Goal: Transaction & Acquisition: Book appointment/travel/reservation

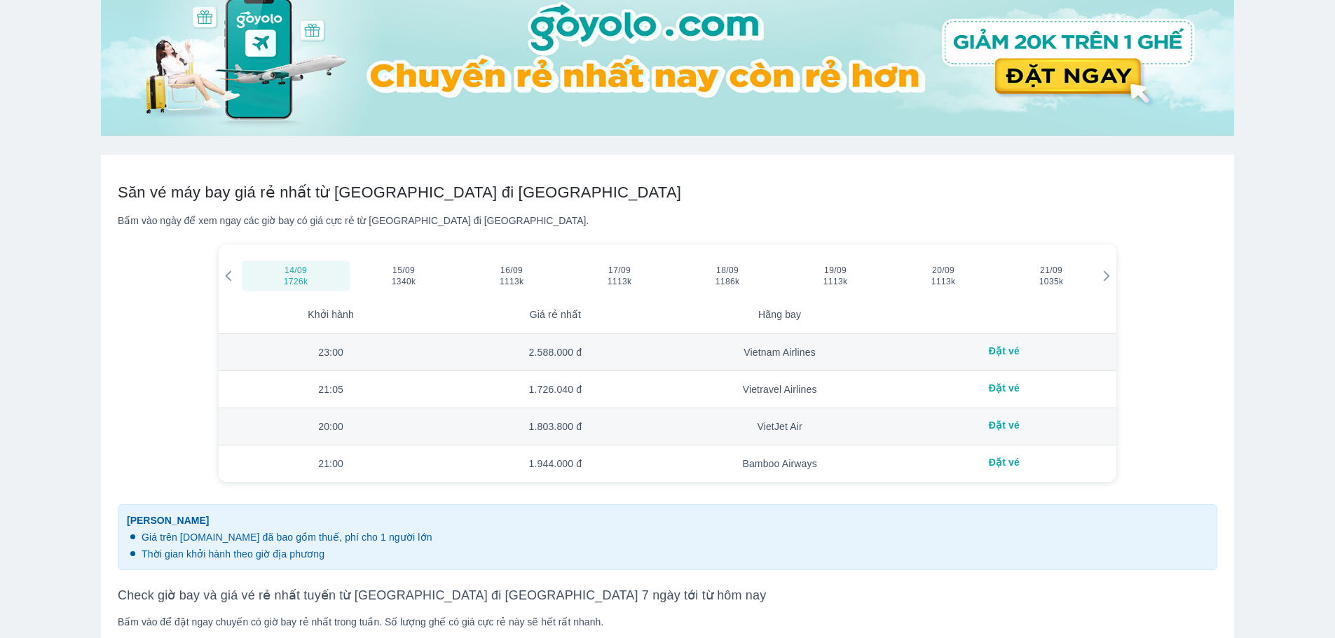
scroll to position [631, 0]
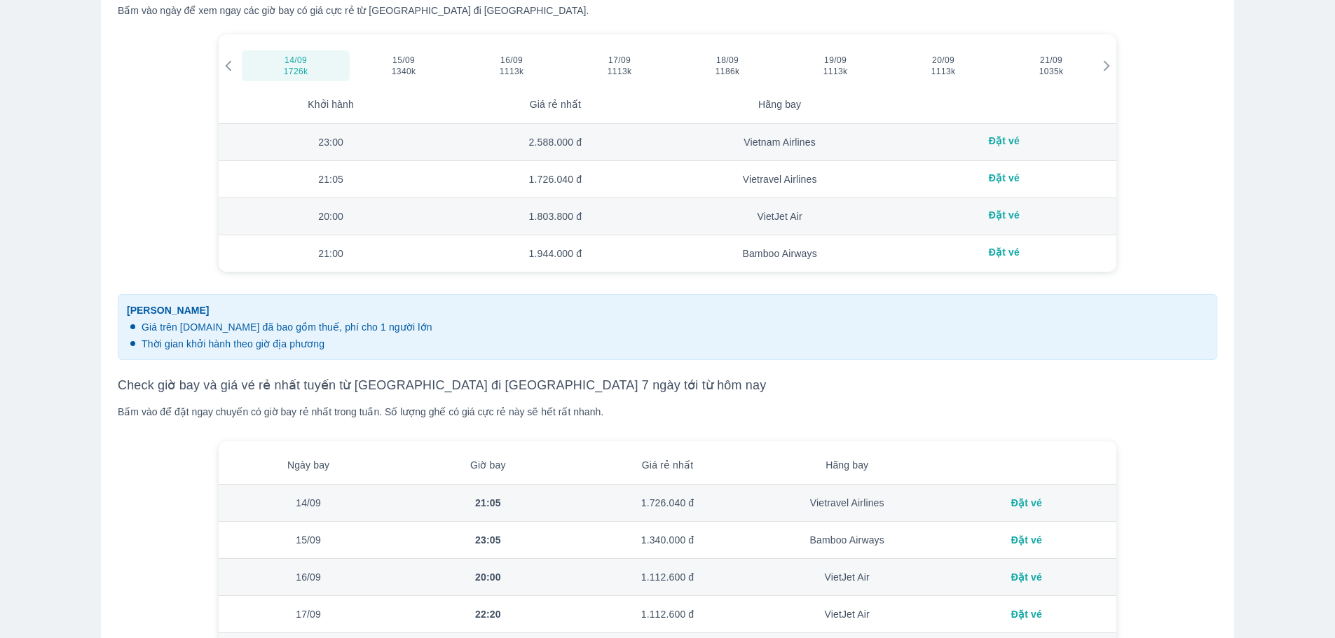
click at [1098, 66] on div at bounding box center [1106, 65] width 18 height 39
click at [960, 60] on div "28/09 1113k" at bounding box center [943, 66] width 104 height 22
click at [729, 61] on span "26/09" at bounding box center [727, 60] width 22 height 11
click at [404, 71] on div "23/09 1035k" at bounding box center [404, 66] width 104 height 22
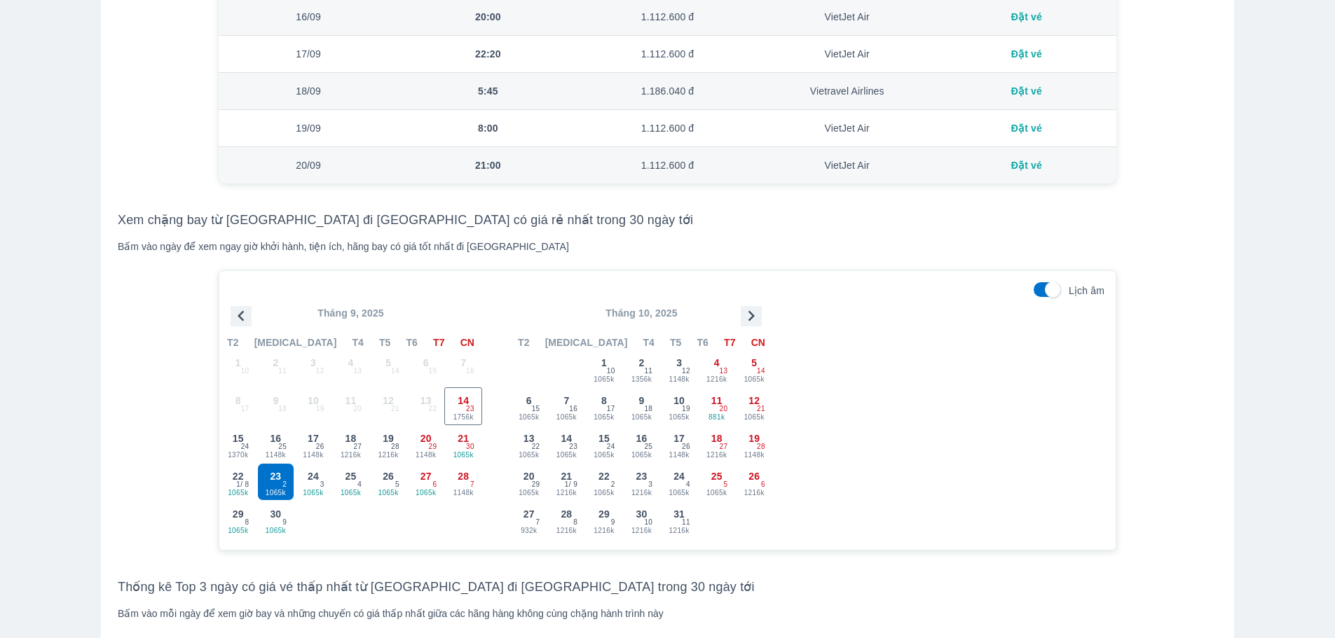
scroll to position [1331, 0]
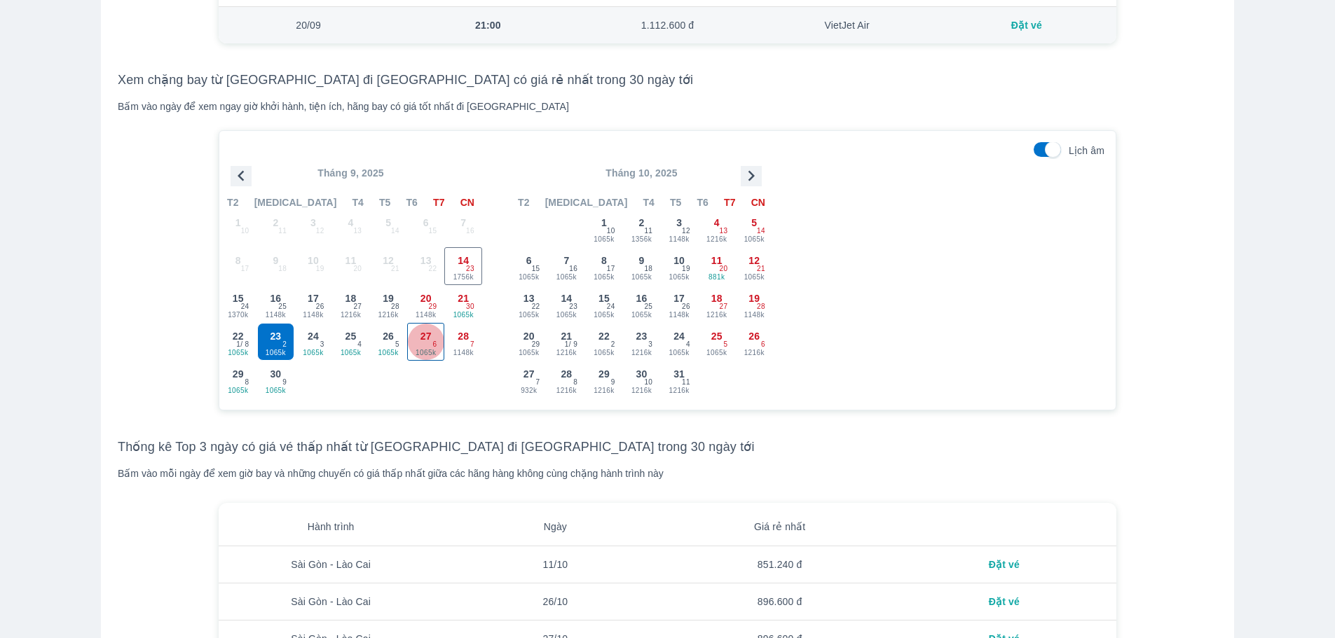
click at [429, 352] on span "1065k" at bounding box center [426, 353] width 36 height 11
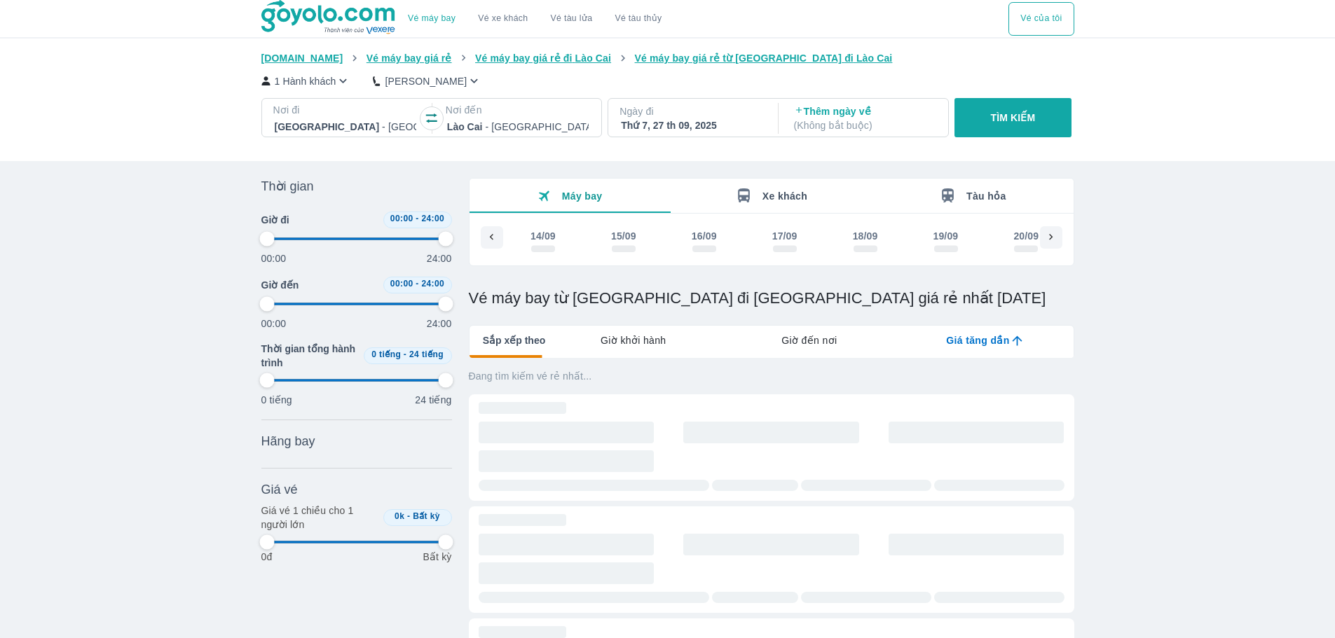
scroll to position [0, 640]
type input "97.9166666666667"
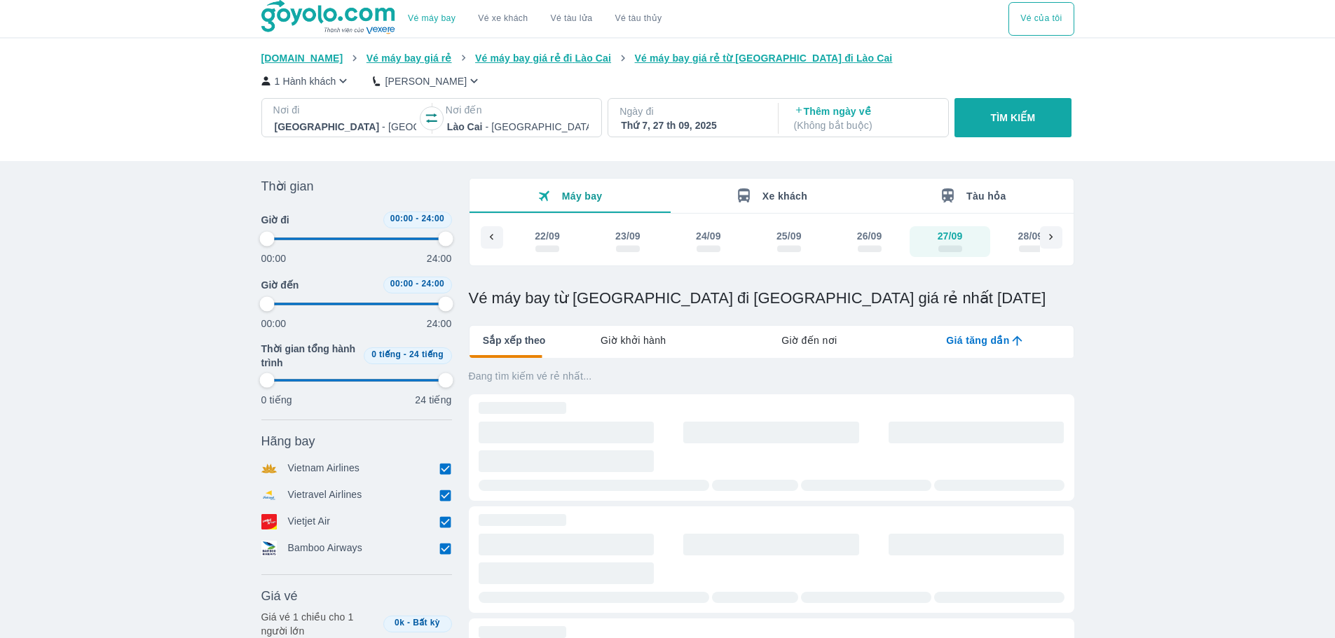
type input "97.9166666666667"
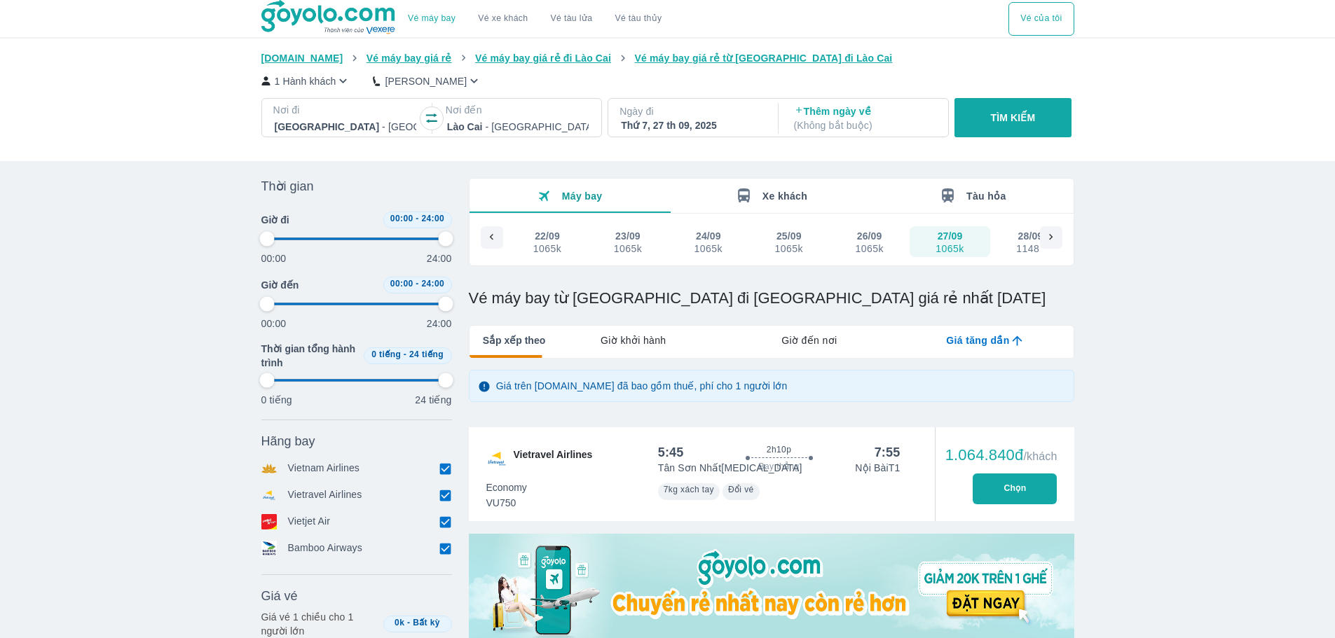
type input "97.9166666666667"
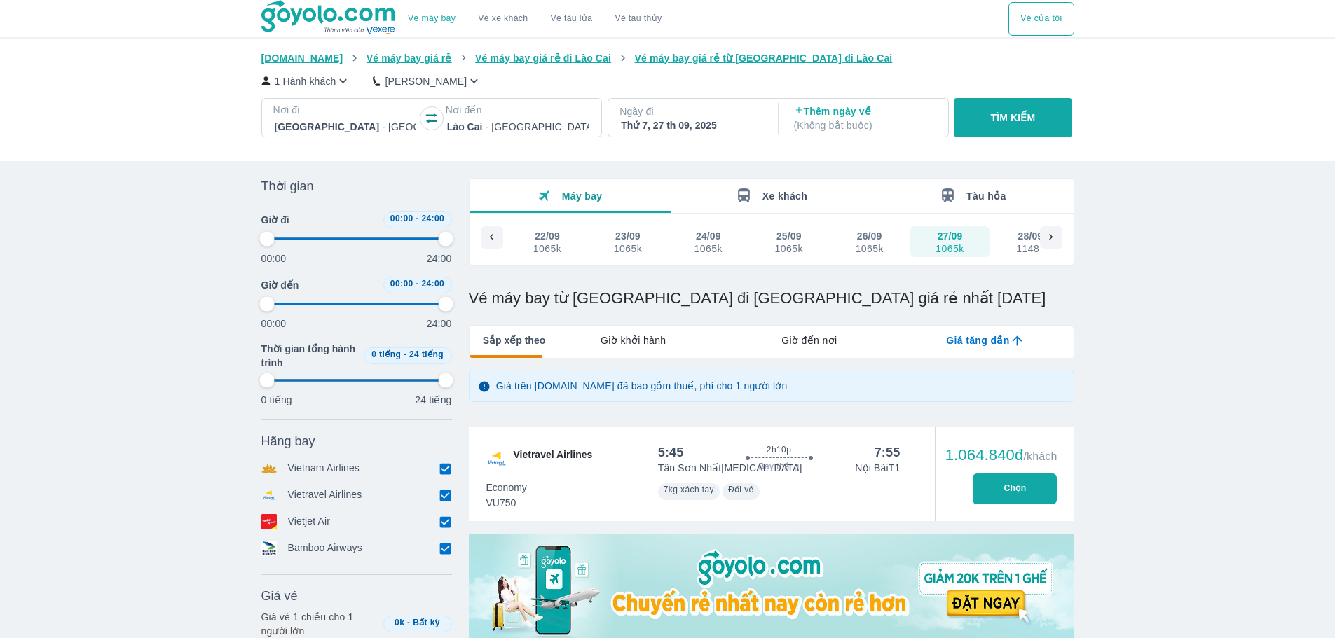
type input "97.9166666666667"
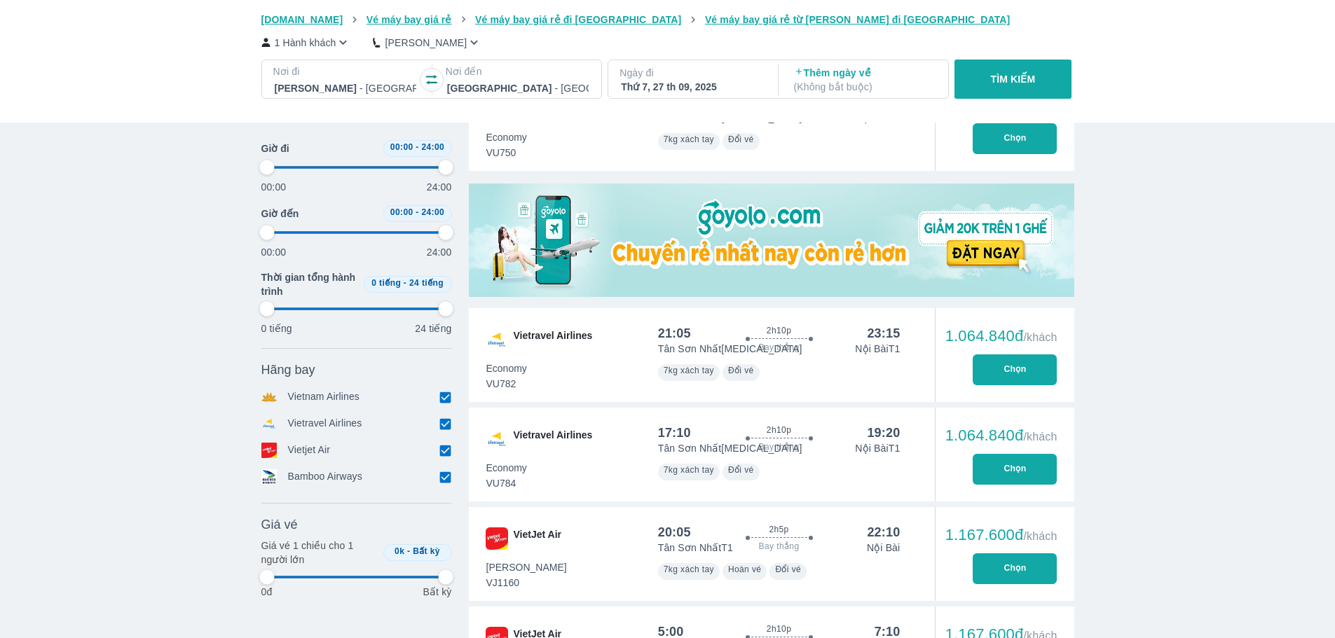
type input "97.9166666666667"
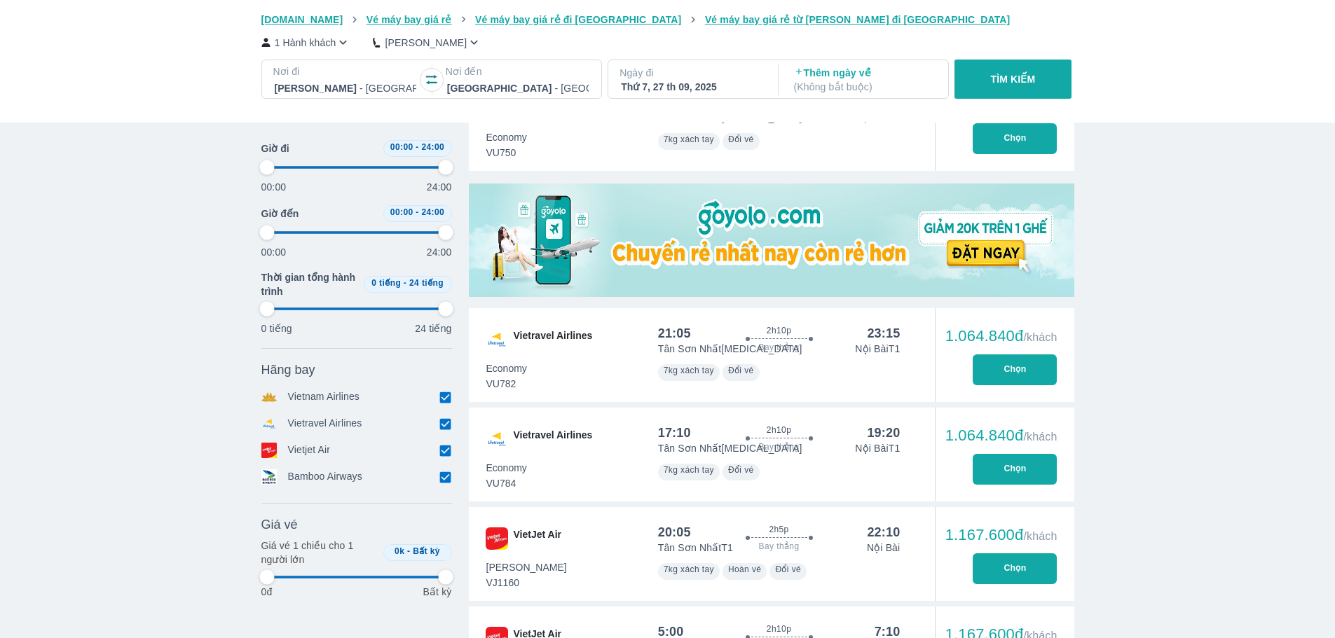
type input "97.9166666666667"
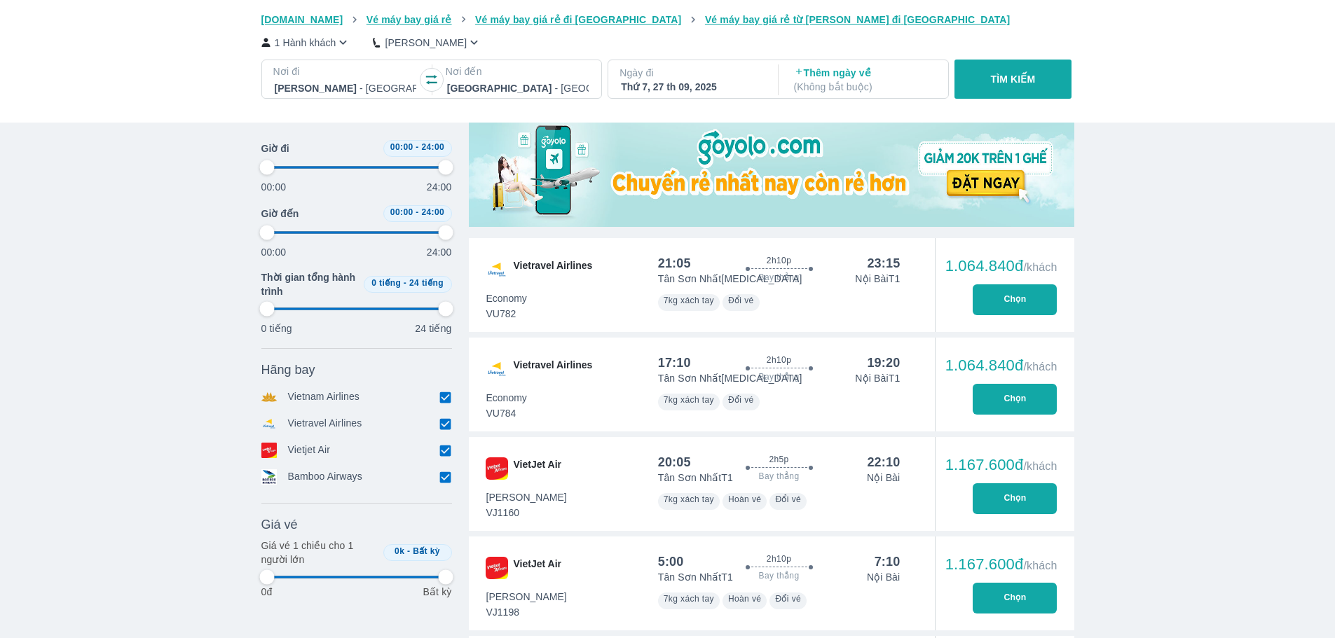
type input "97.9166666666667"
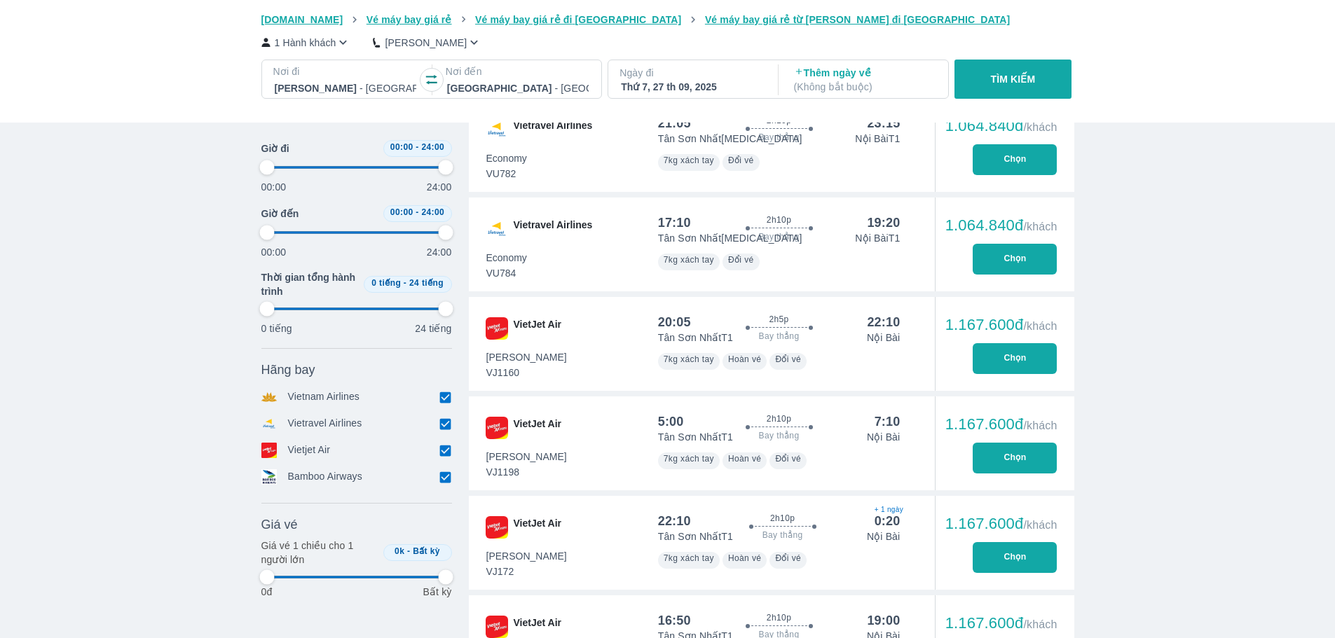
type input "97.9166666666667"
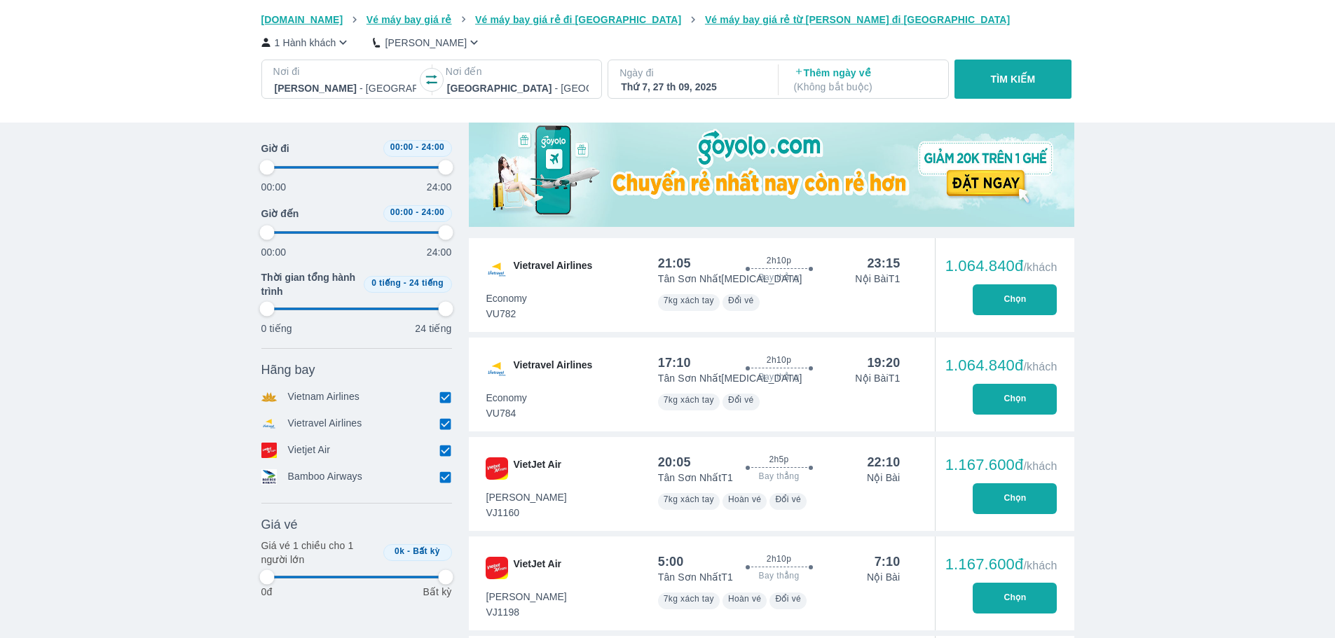
type input "97.9166666666667"
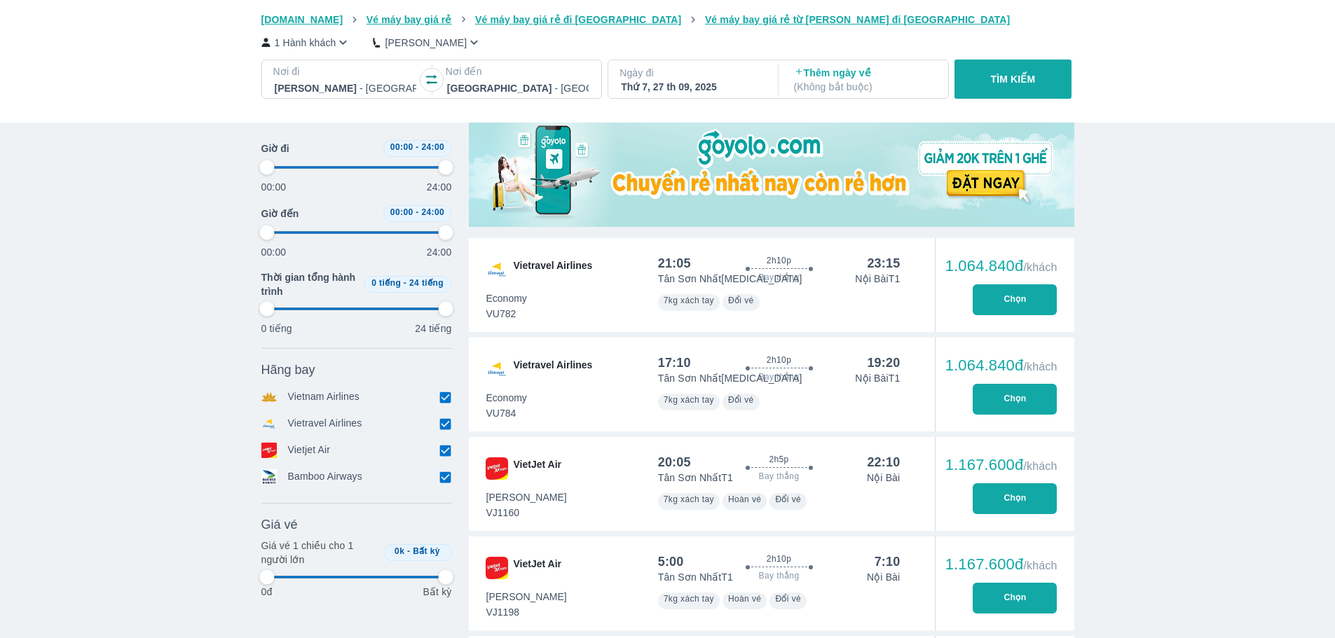
type input "97.9166666666667"
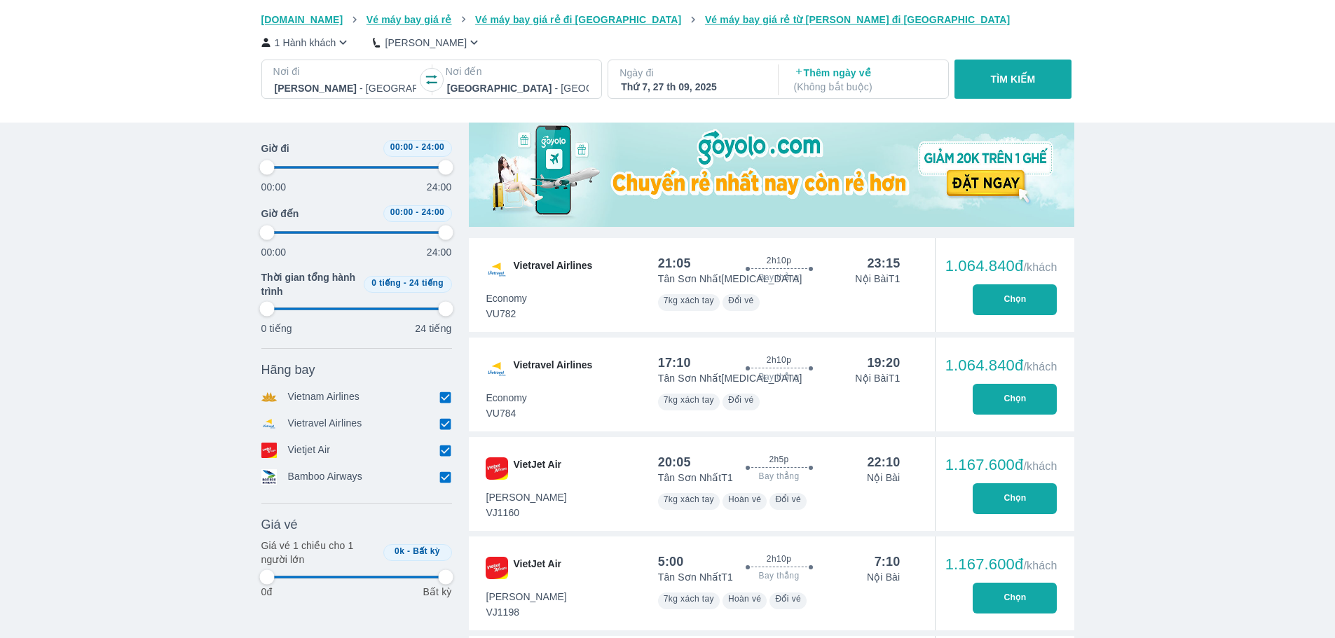
type input "97.9166666666667"
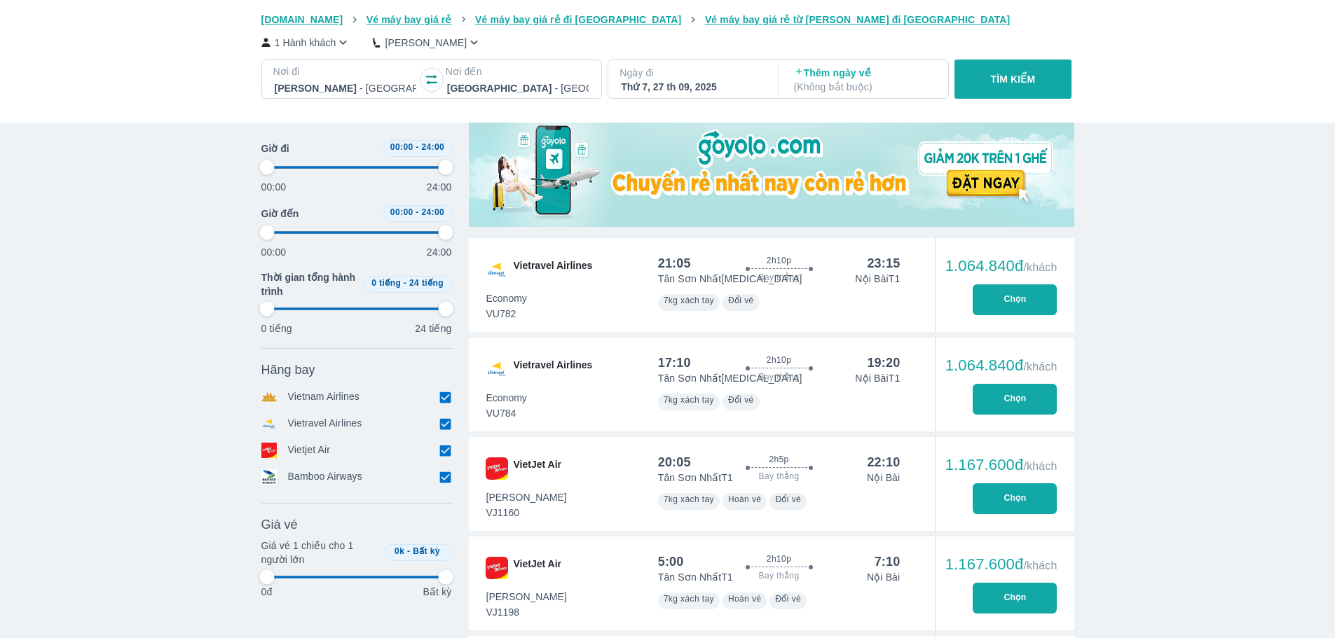
type input "97.9166666666667"
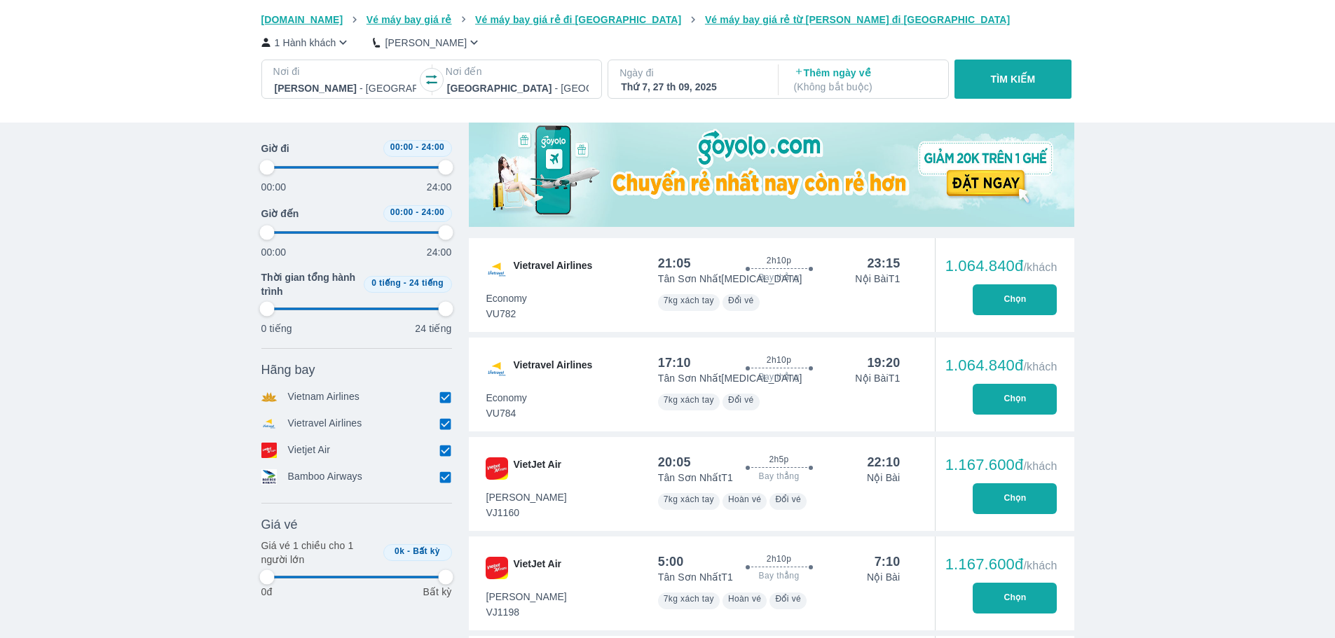
type input "97.9166666666667"
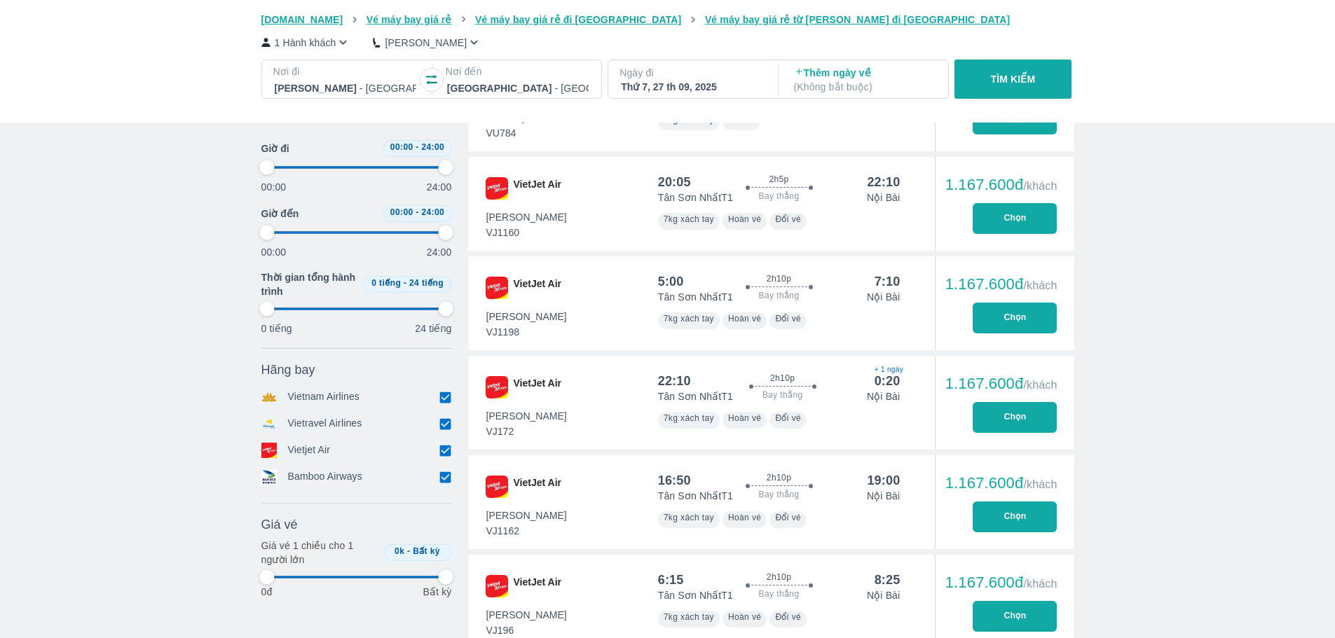
type input "97.9166666666667"
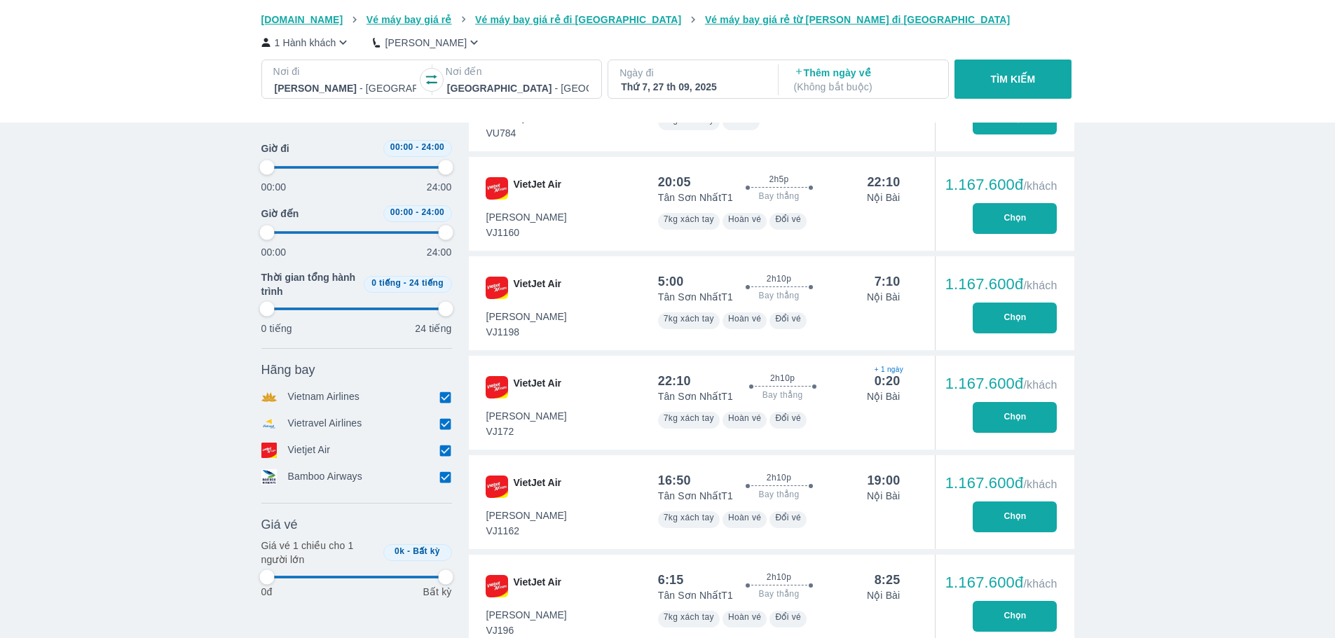
type input "97.9166666666667"
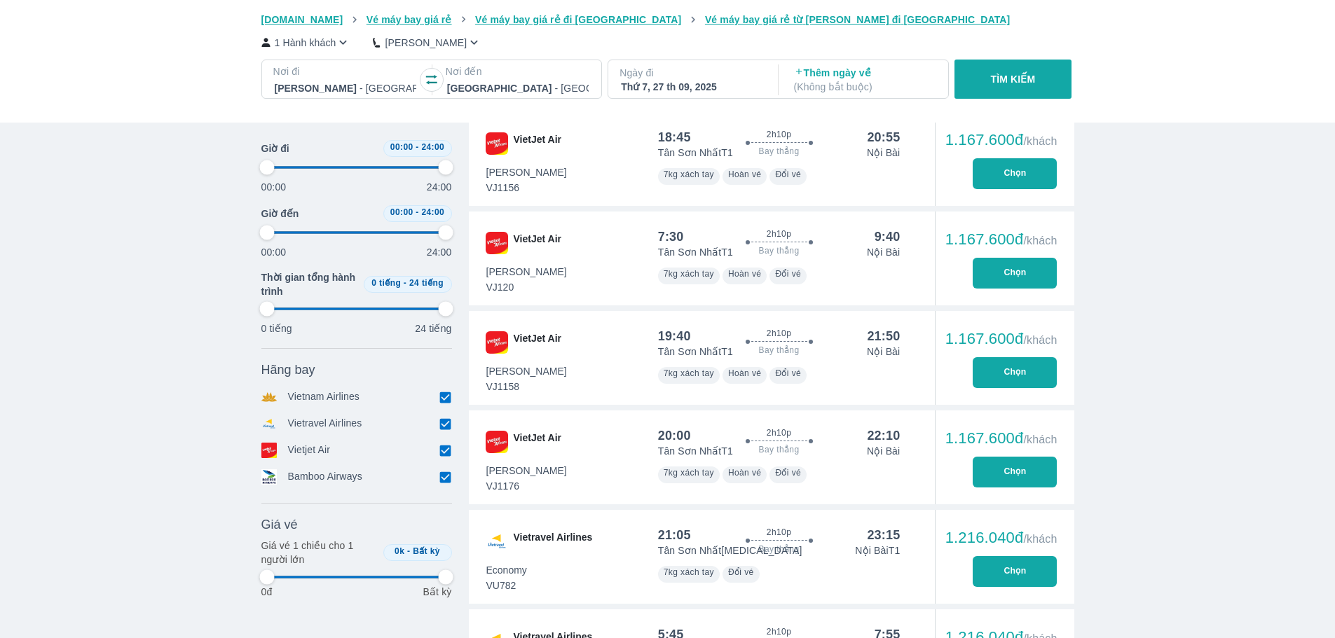
type input "97.9166666666667"
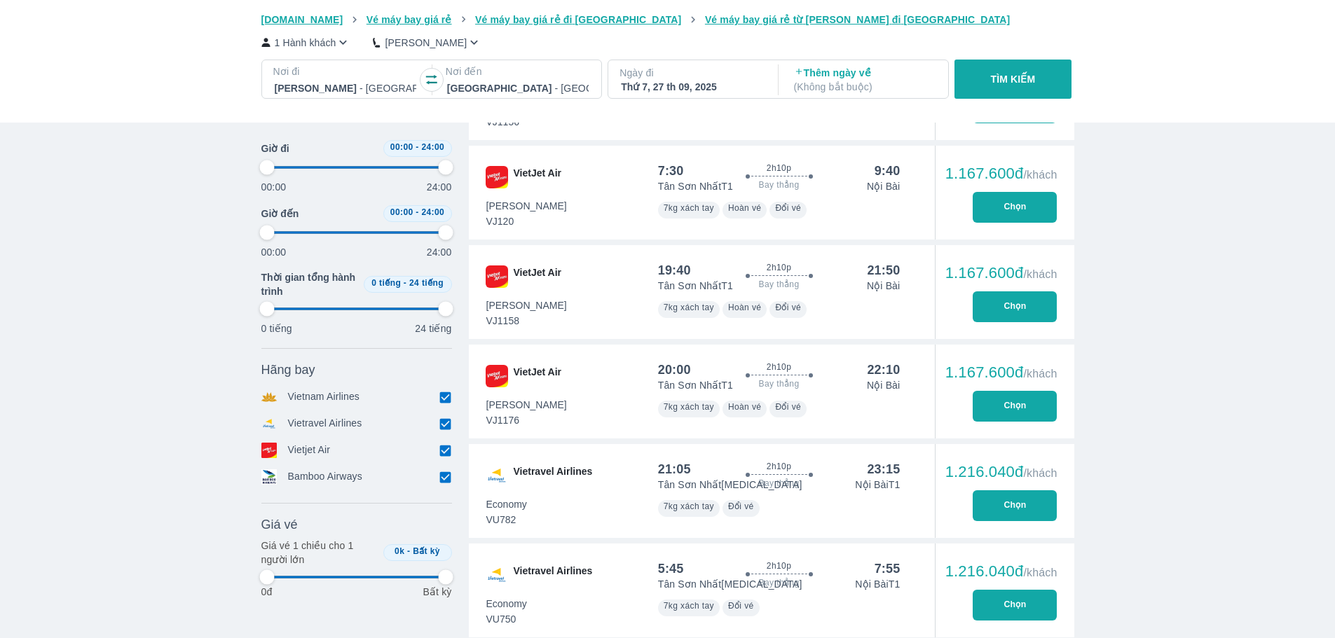
type input "97.9166666666667"
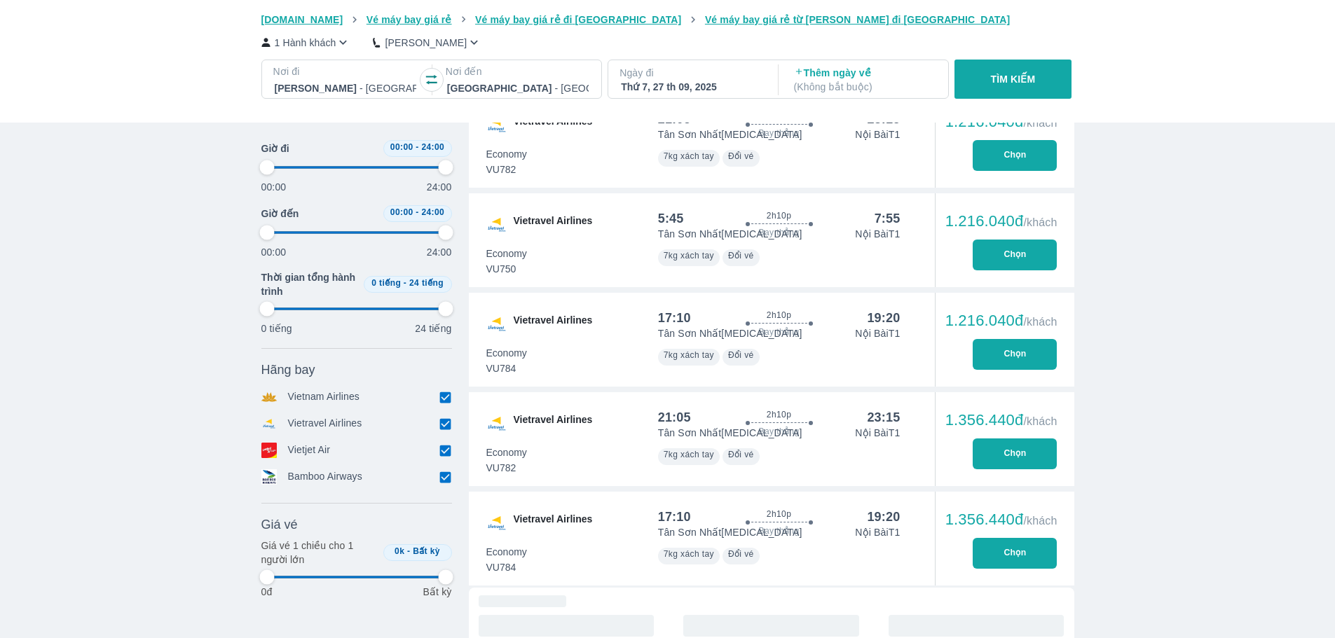
type input "97.9166666666667"
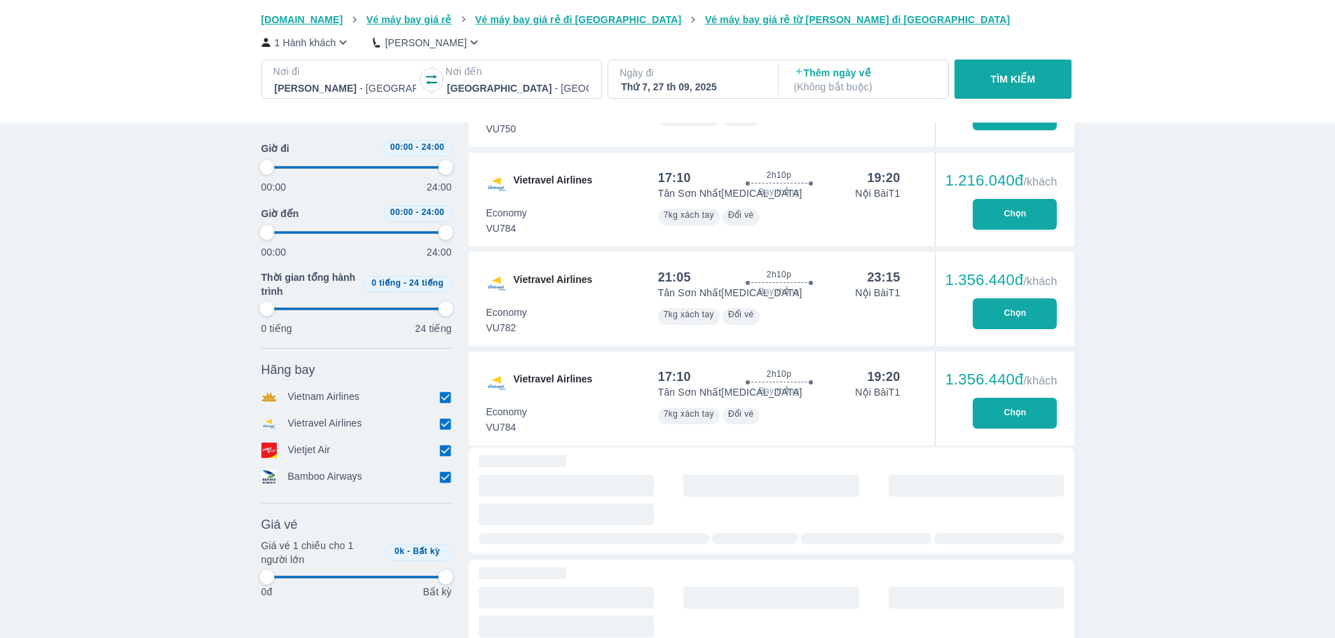
type input "97.9166666666667"
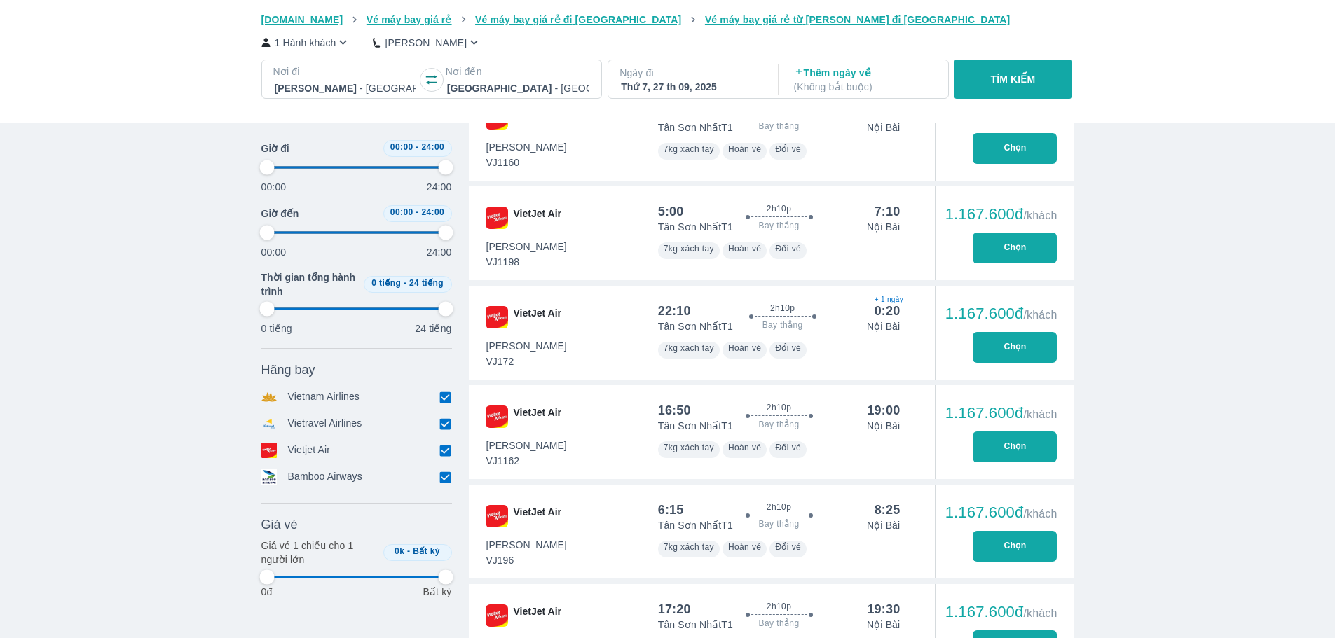
scroll to position [280, 0]
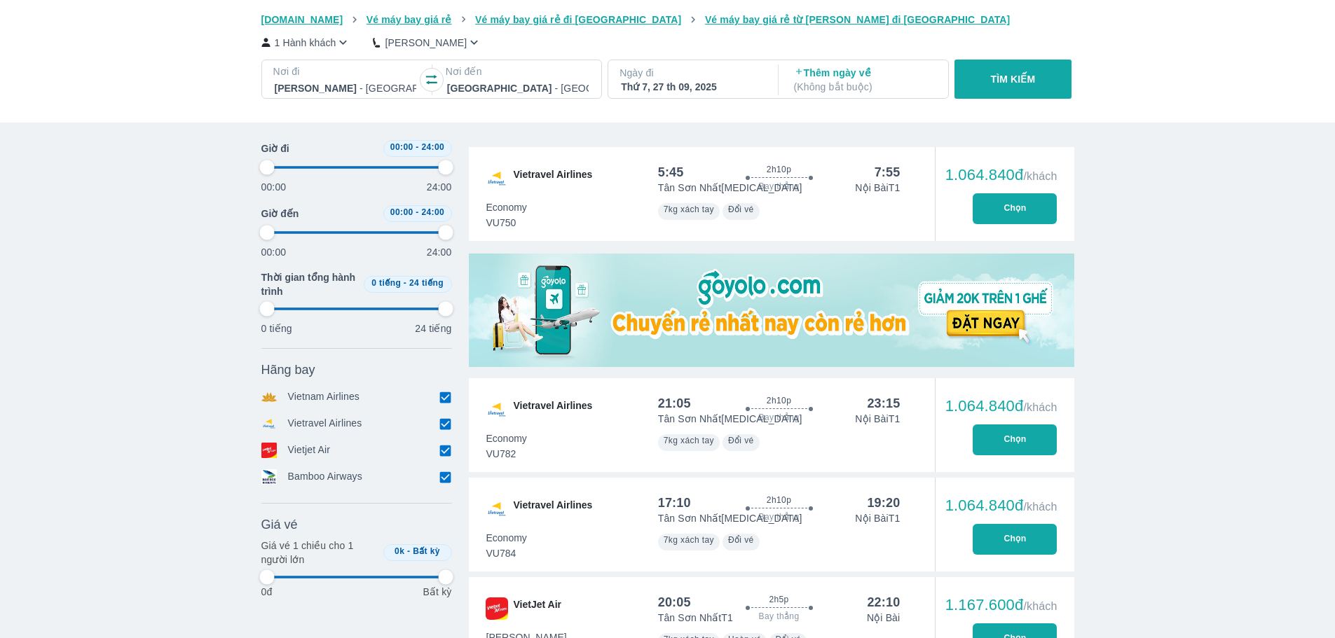
type input "97.9166666666667"
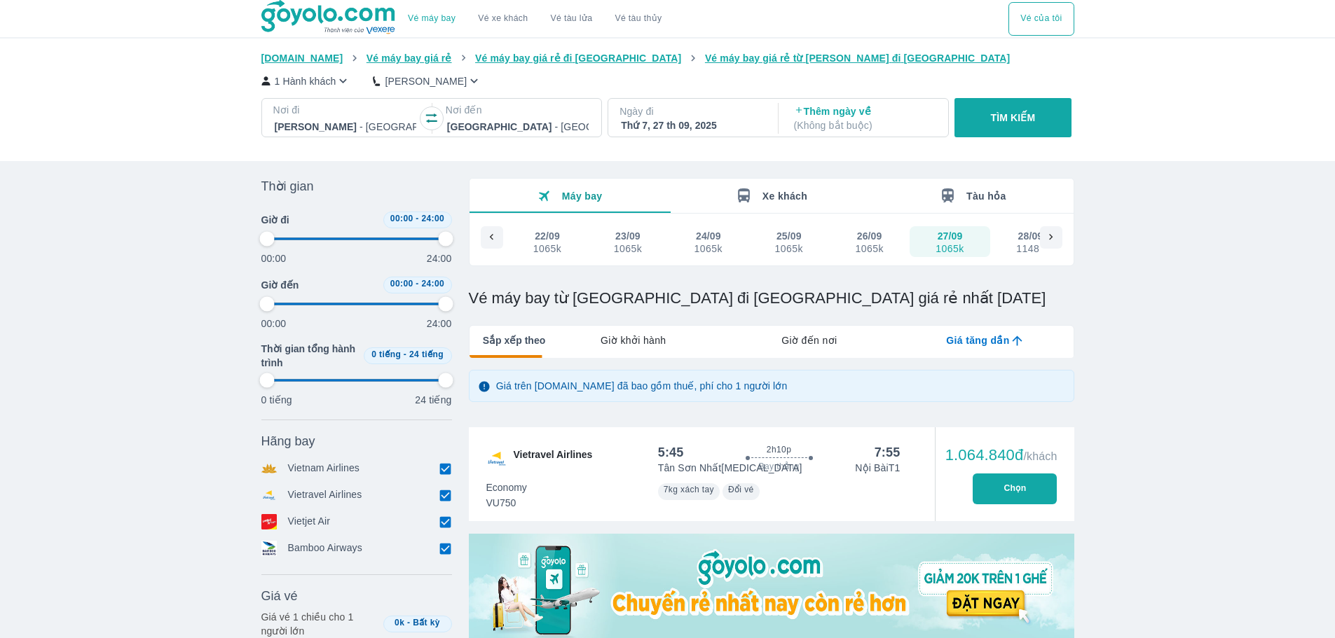
type input "97.9166666666667"
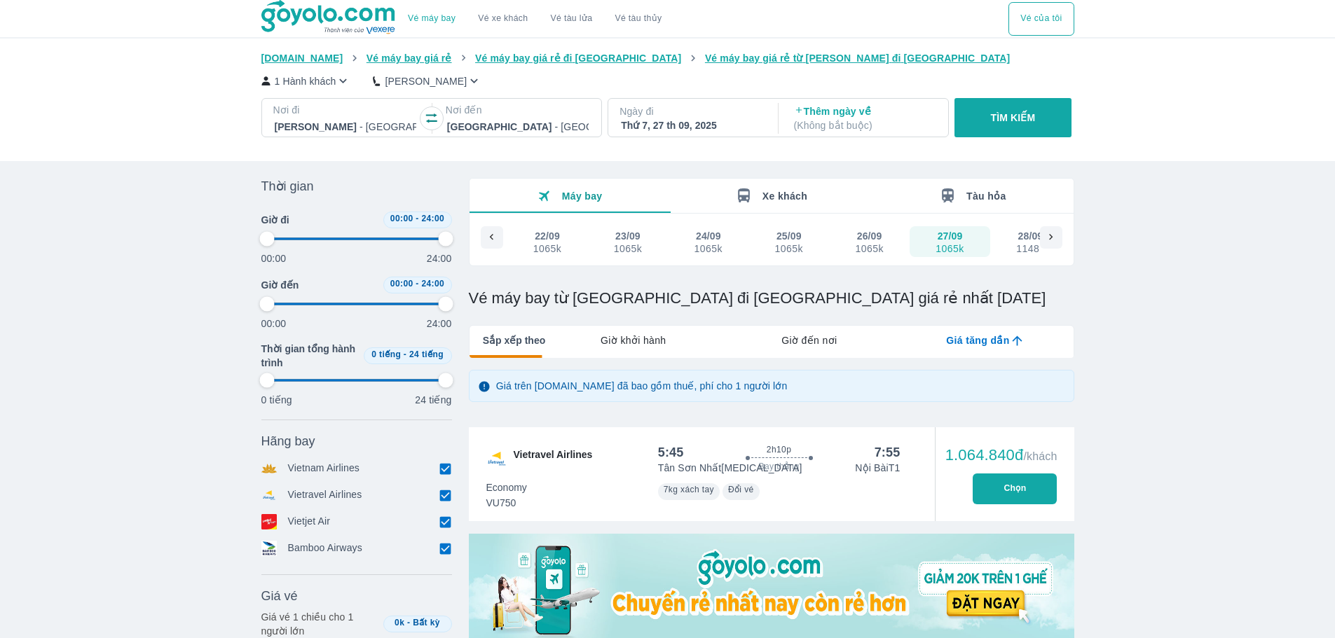
type input "97.9166666666667"
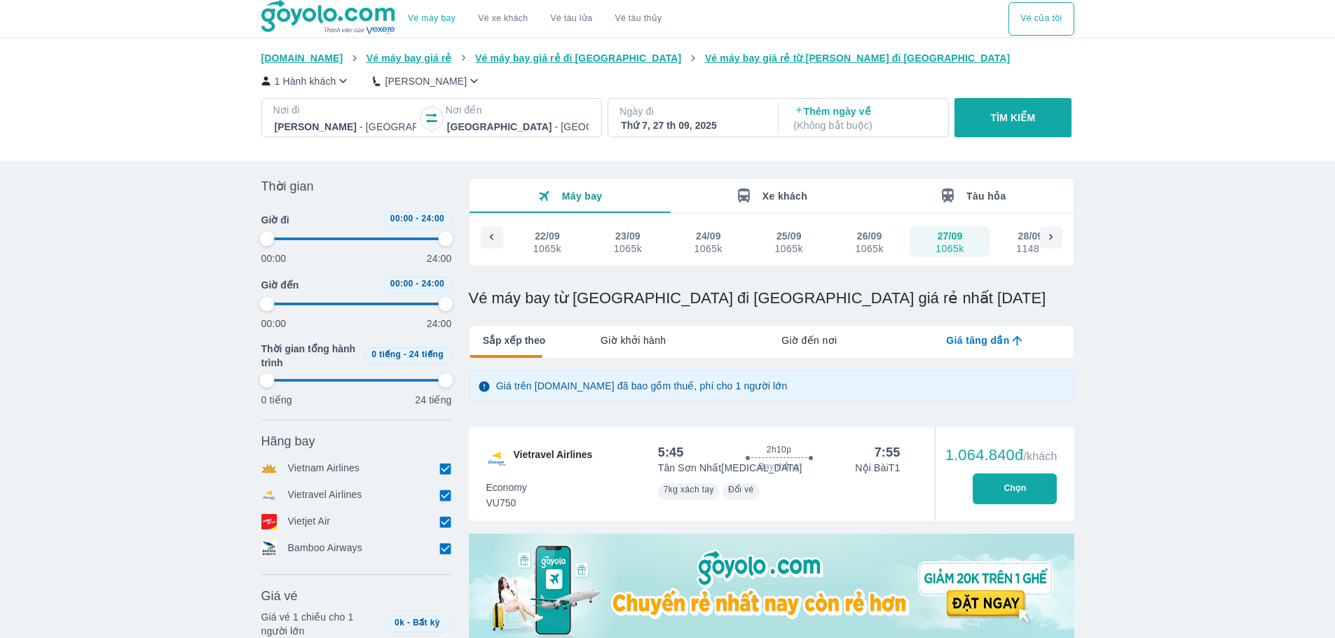
type input "97.9166666666667"
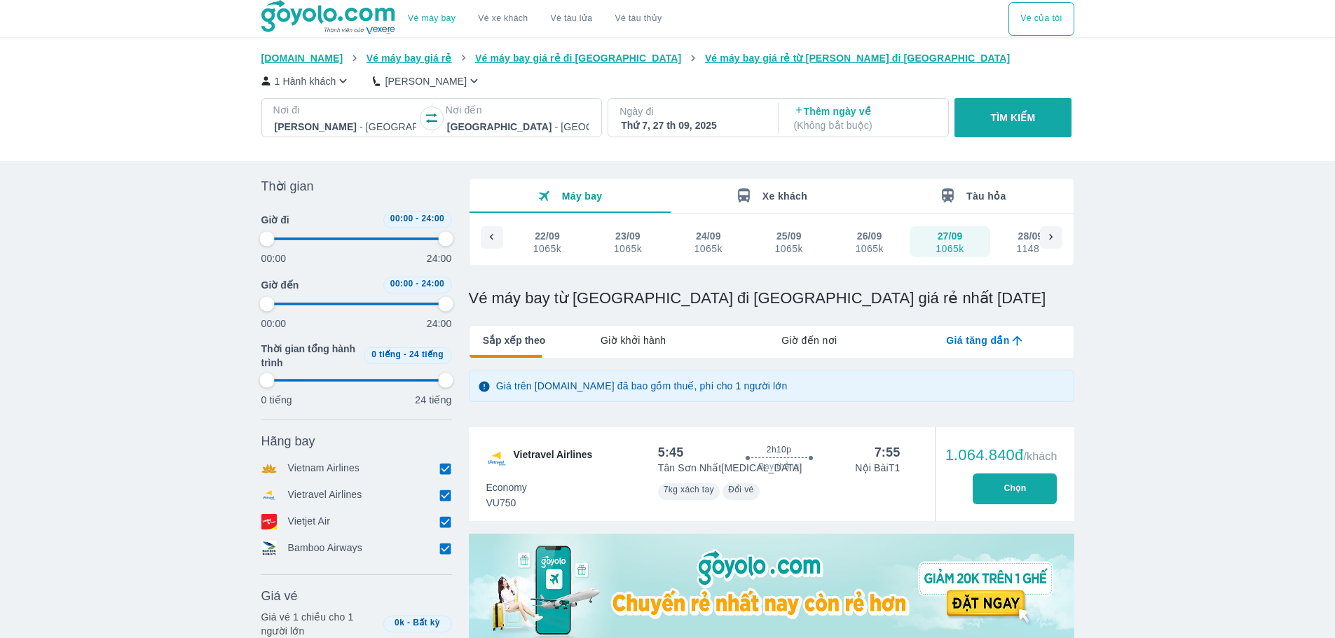
type input "97.9166666666667"
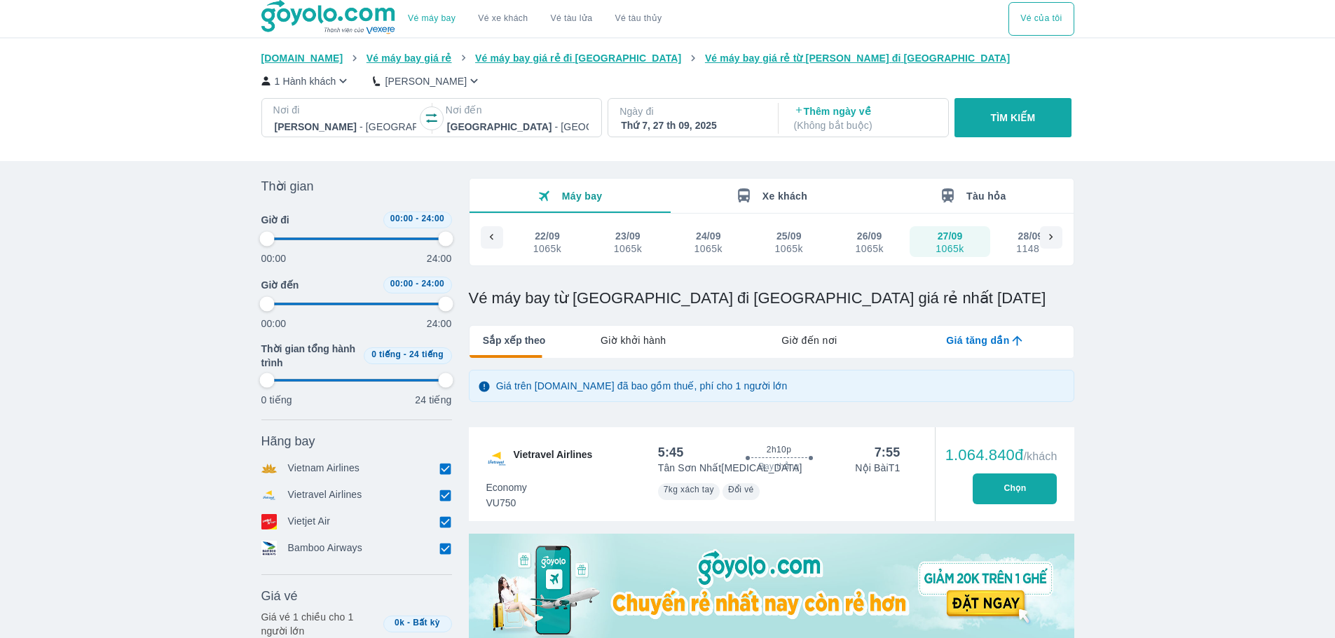
type input "97.9166666666667"
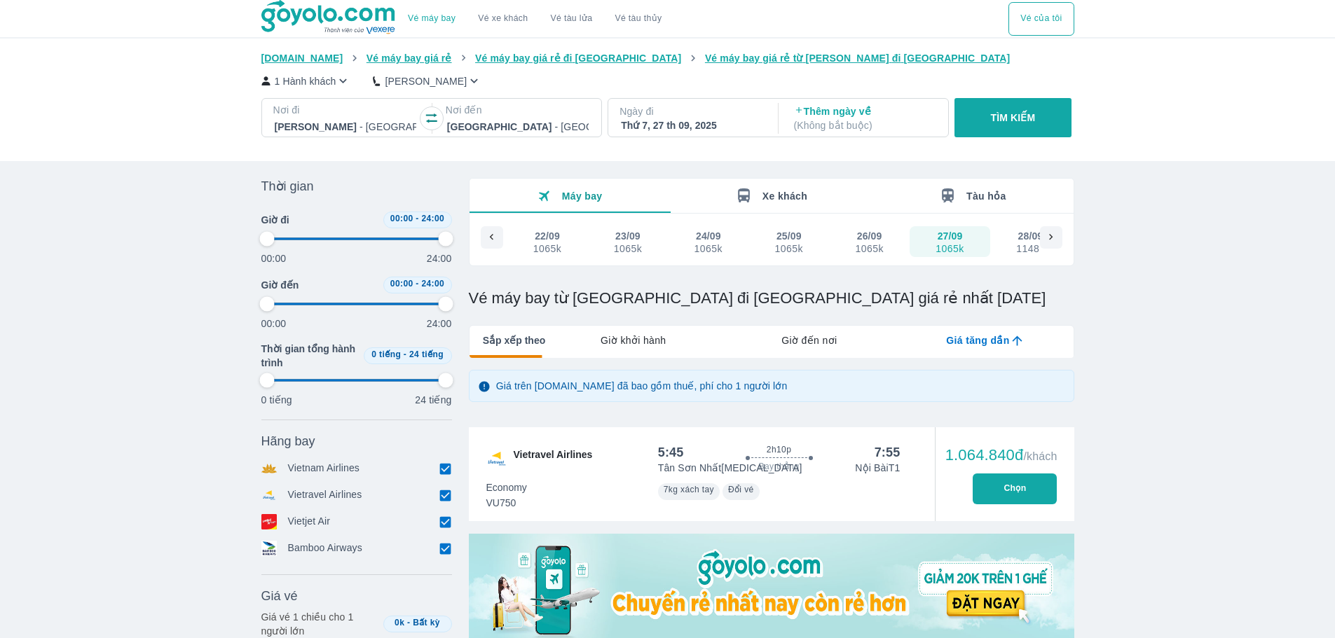
type input "97.9166666666667"
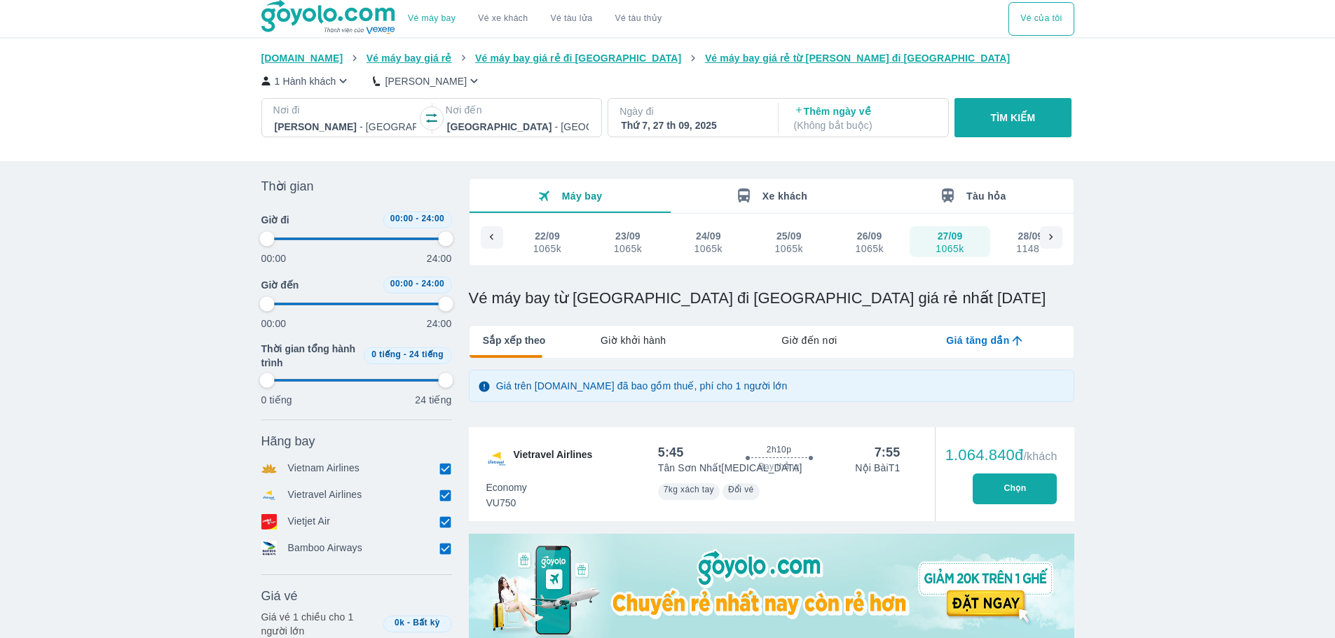
type input "97.9166666666667"
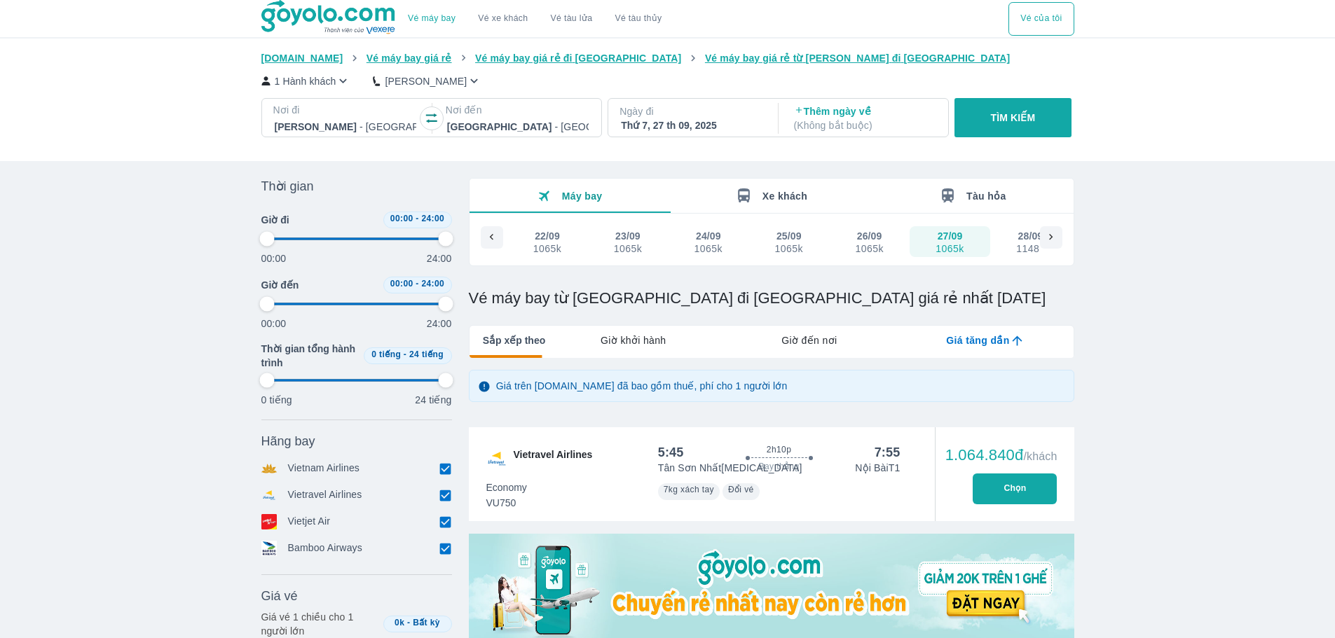
type input "97.9166666666667"
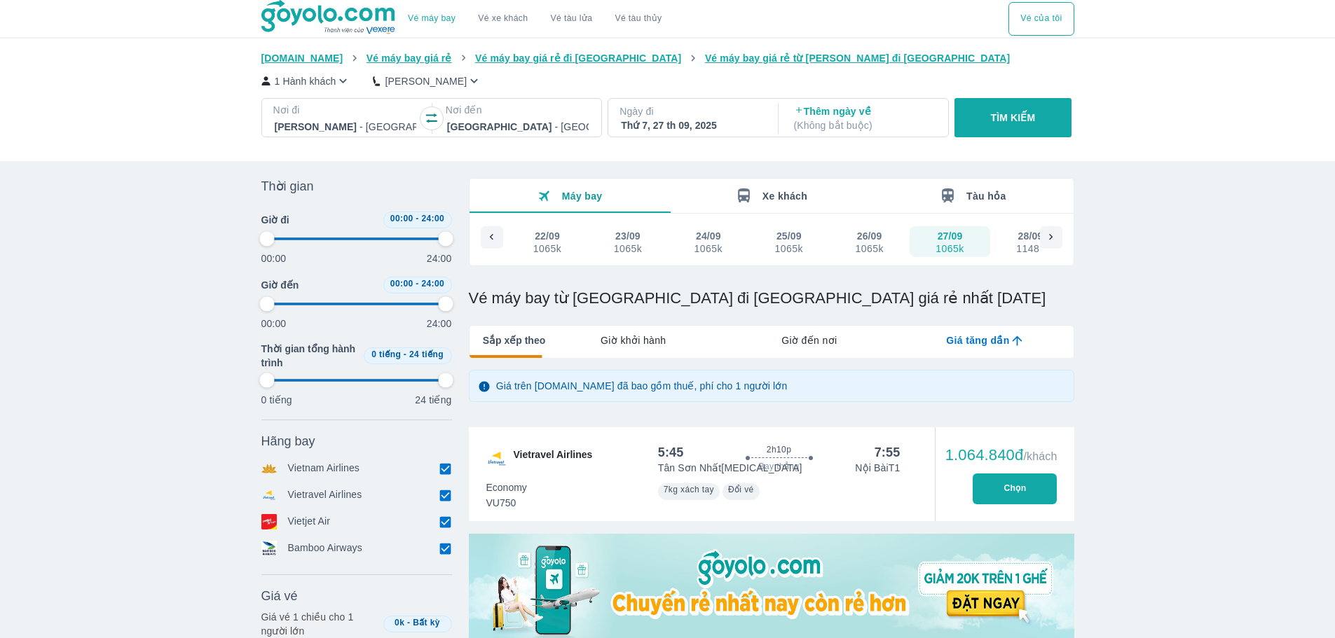
type input "97.9166666666667"
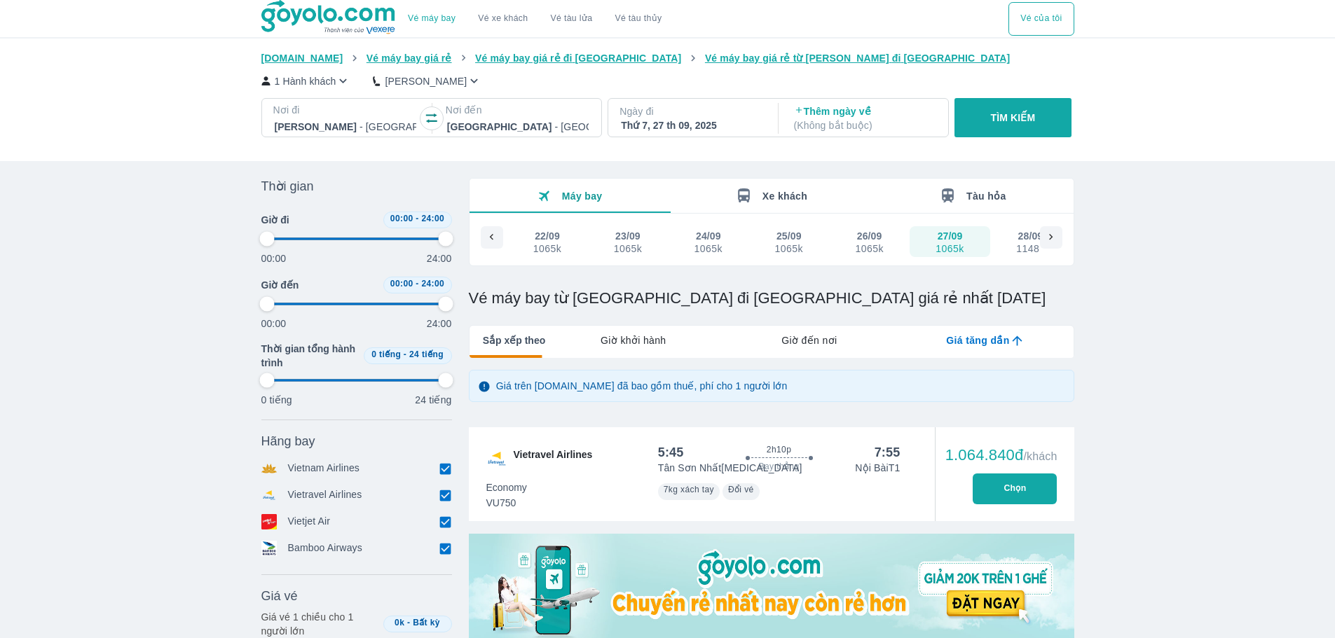
scroll to position [1331, 0]
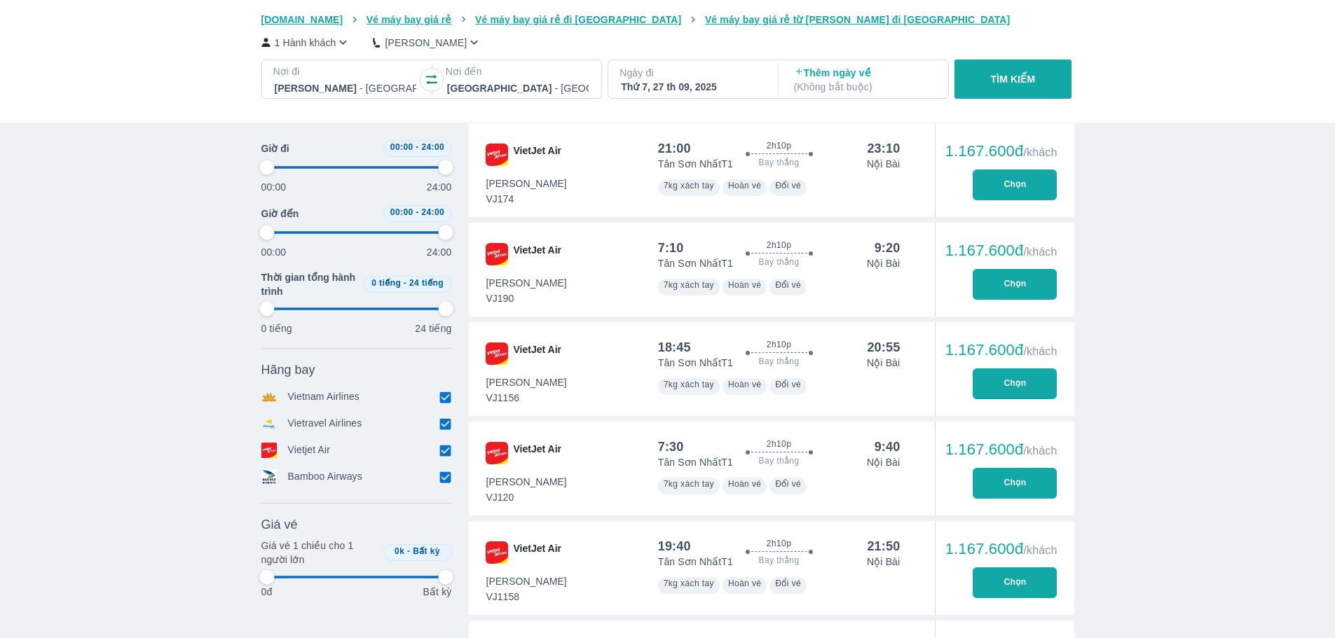
type input "97.9166666666667"
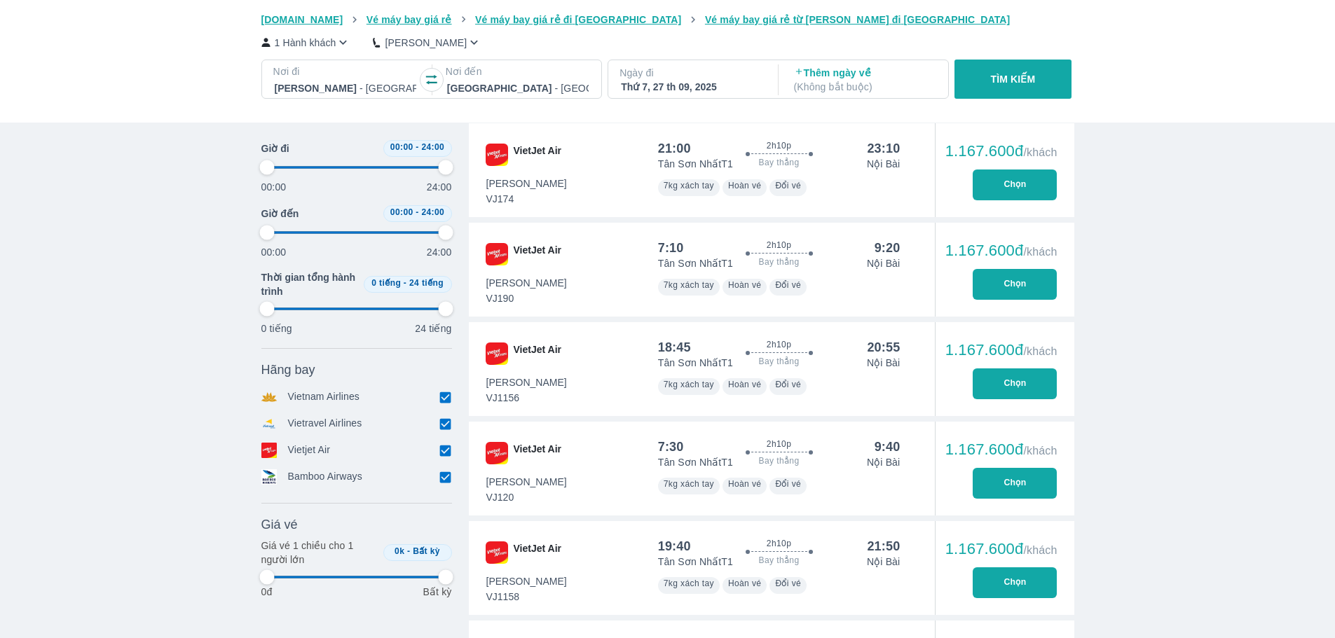
type input "97.9166666666667"
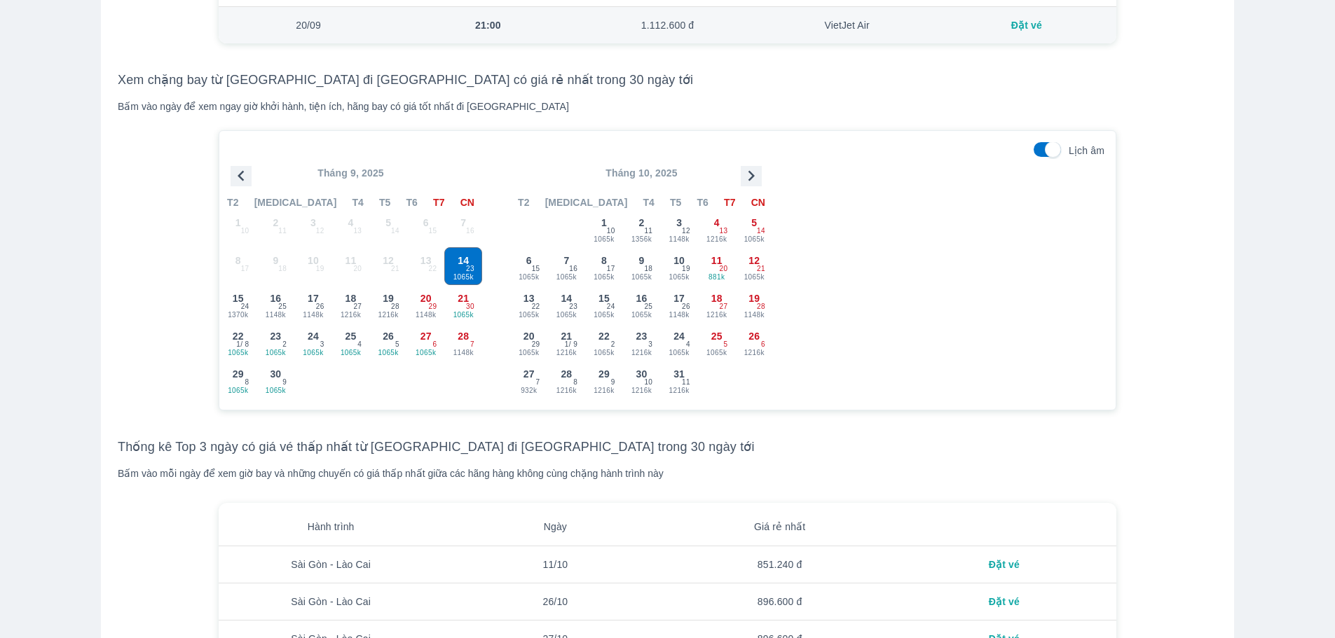
scroll to position [0, 0]
